Goal: Information Seeking & Learning: Check status

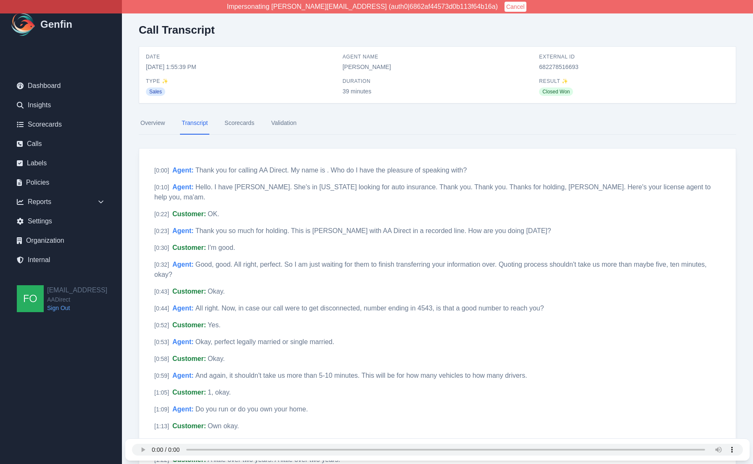
scroll to position [2706, 0]
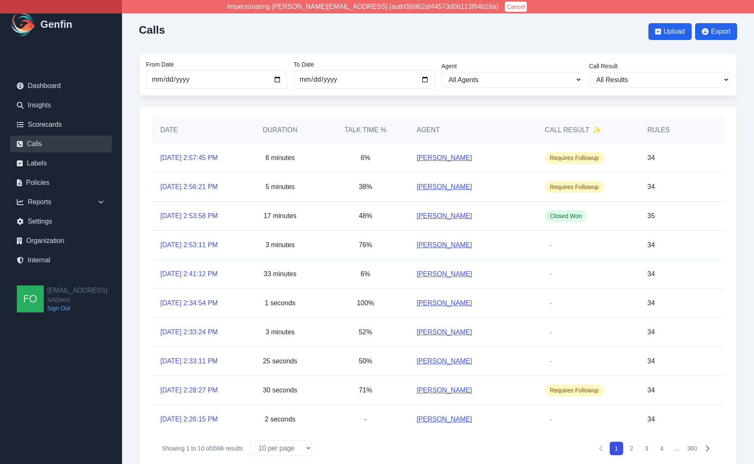
scroll to position [18, 0]
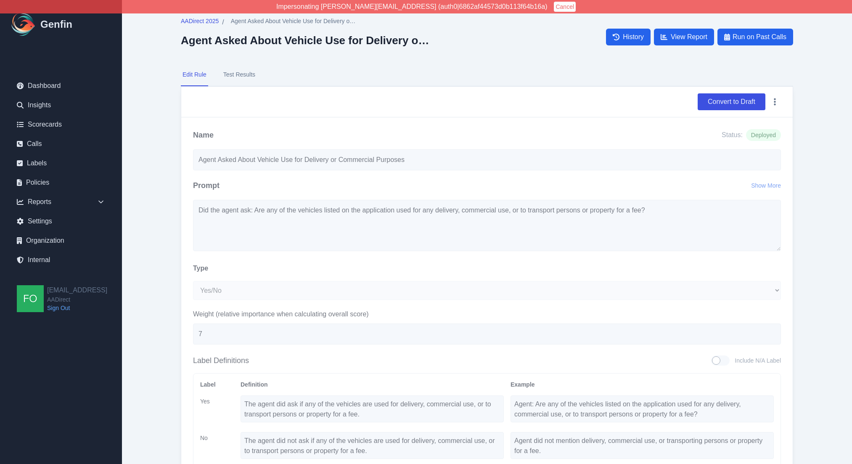
select select "Yes/No"
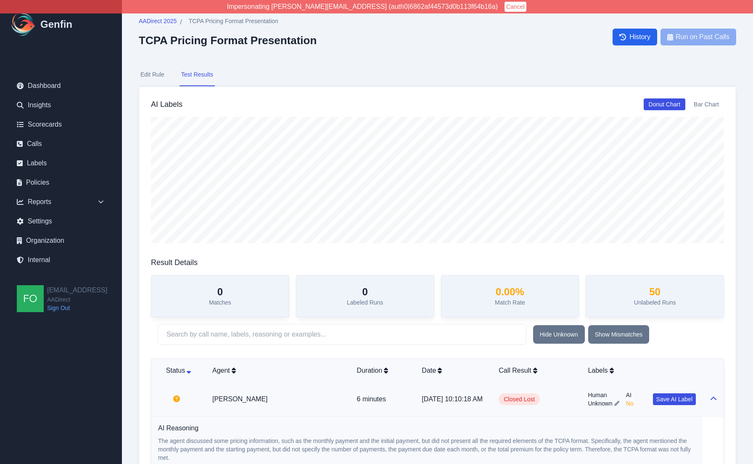
scroll to position [761, 0]
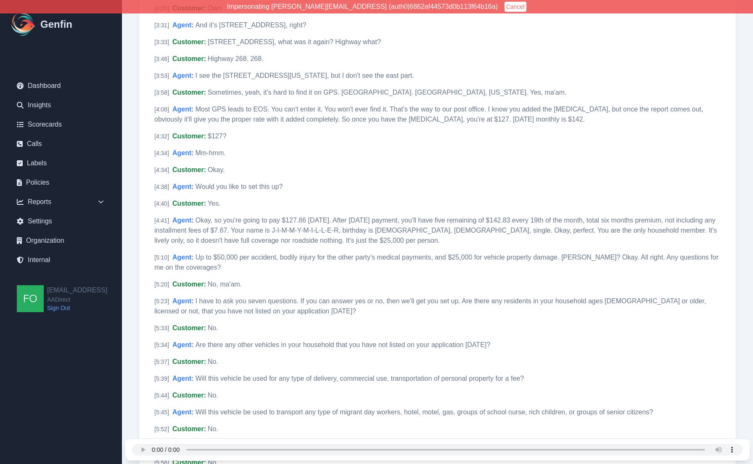
scroll to position [907, 0]
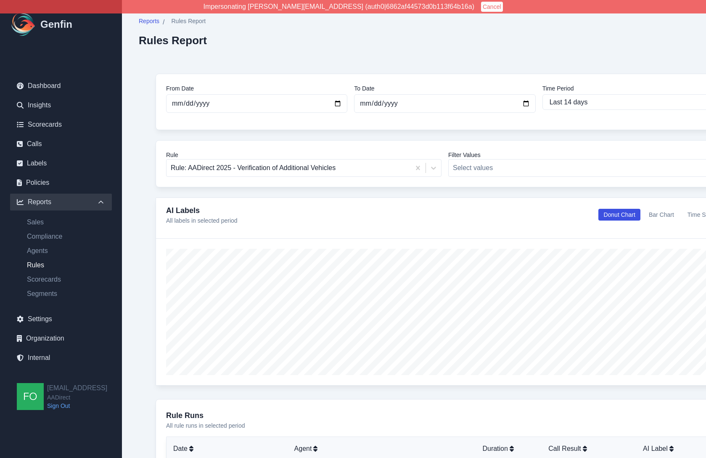
select select "14"
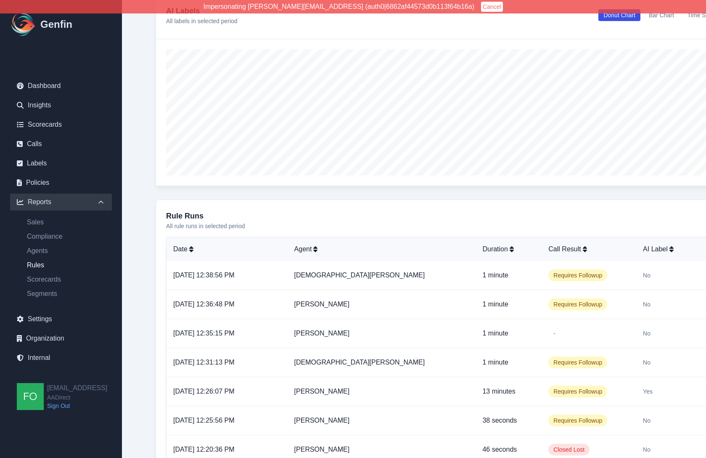
click at [154, 231] on div "From Date [DATE] To Date [DATE] Time Period Last 7 days Last 14 days Last 30 da…" at bounding box center [445, 239] width 612 height 764
